Goal: Check status

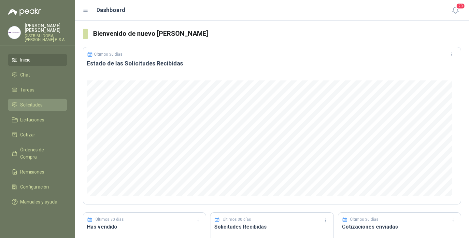
click at [34, 101] on span "Solicitudes" at bounding box center [31, 104] width 22 height 7
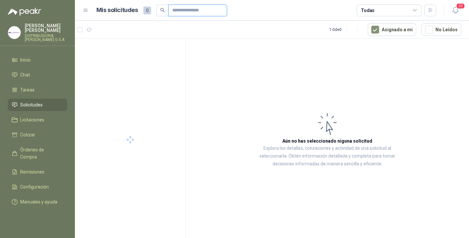
click at [186, 10] on input "text" at bounding box center [195, 10] width 46 height 11
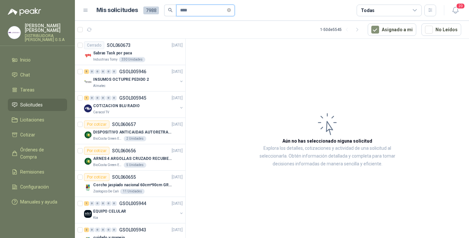
type input "****"
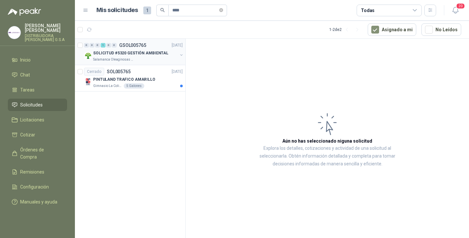
click at [133, 52] on p "SOLICITUD #5320 GESTIÓN AMBIENTAL" at bounding box center [130, 53] width 75 height 6
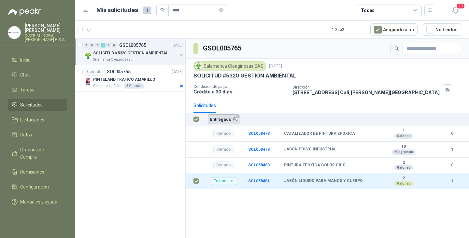
click at [219, 119] on button "Entregado 1" at bounding box center [224, 119] width 32 height 10
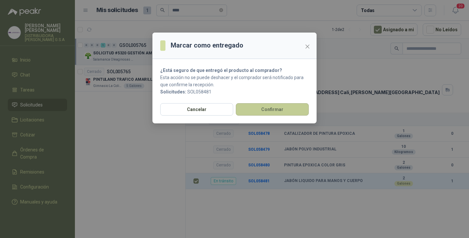
click at [258, 107] on button "Confirmar" at bounding box center [272, 109] width 73 height 12
